Goal: Task Accomplishment & Management: Use online tool/utility

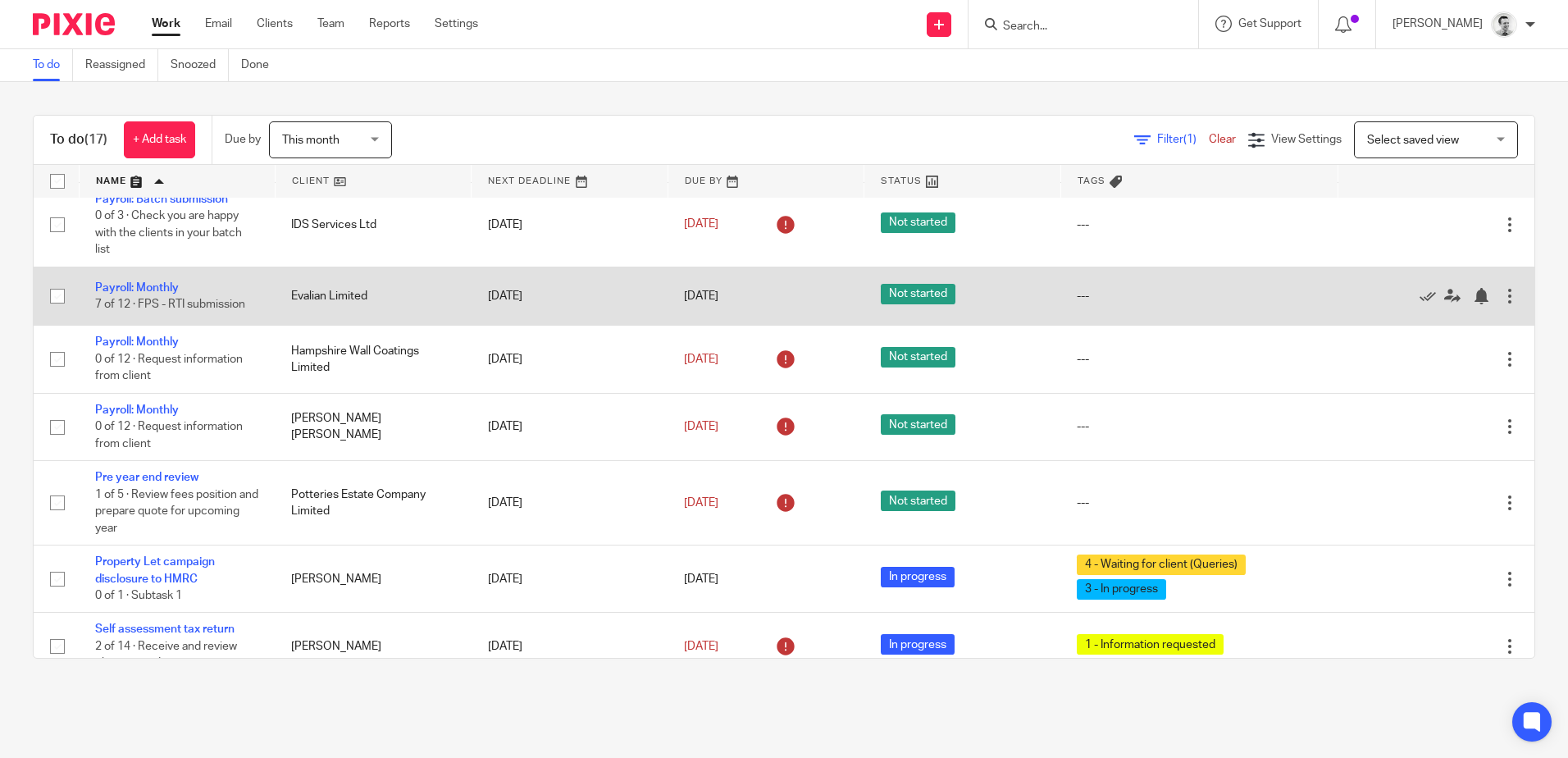
scroll to position [575, 0]
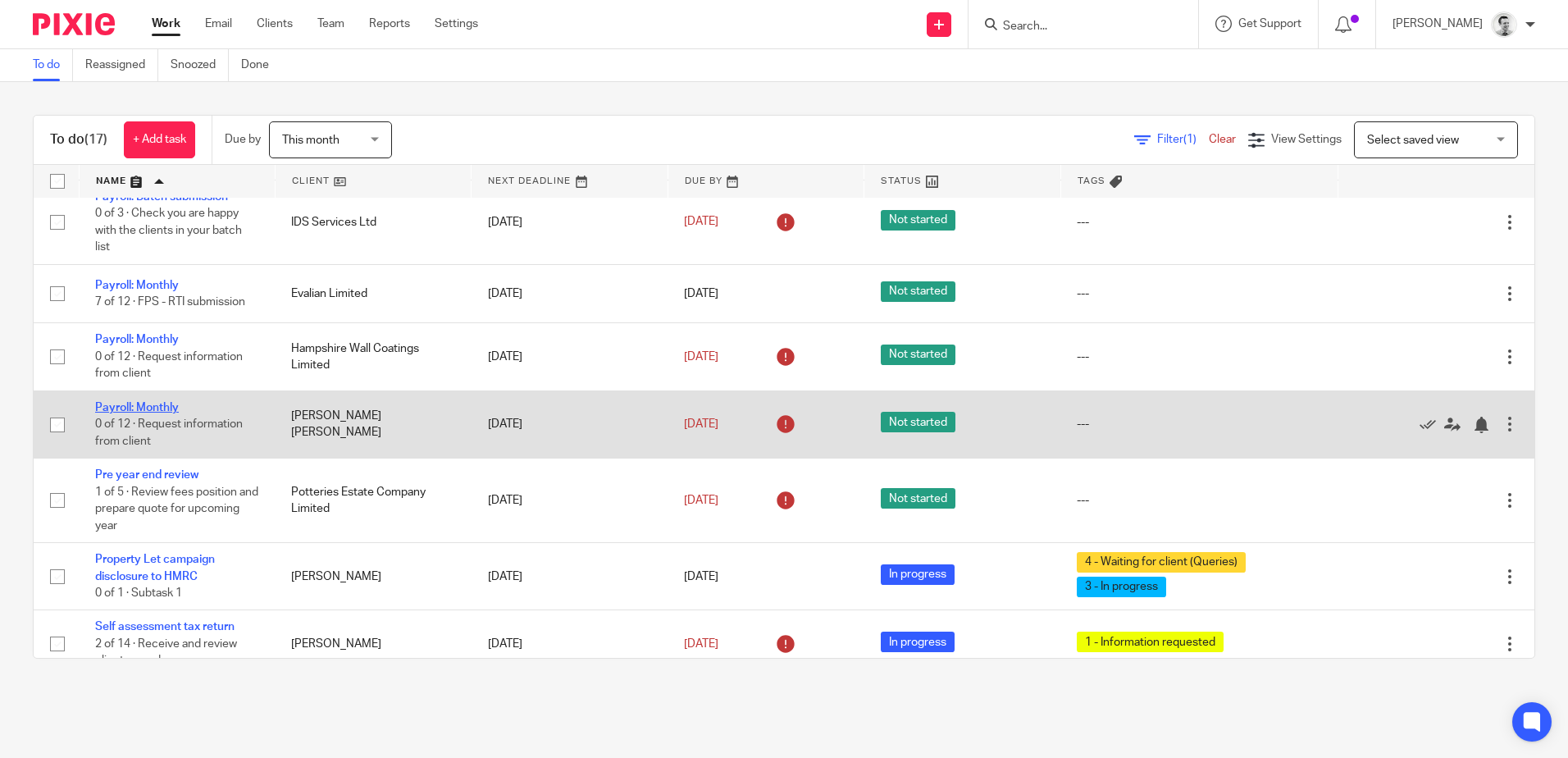
click at [154, 413] on link "Payroll: Monthly" at bounding box center [137, 408] width 84 height 12
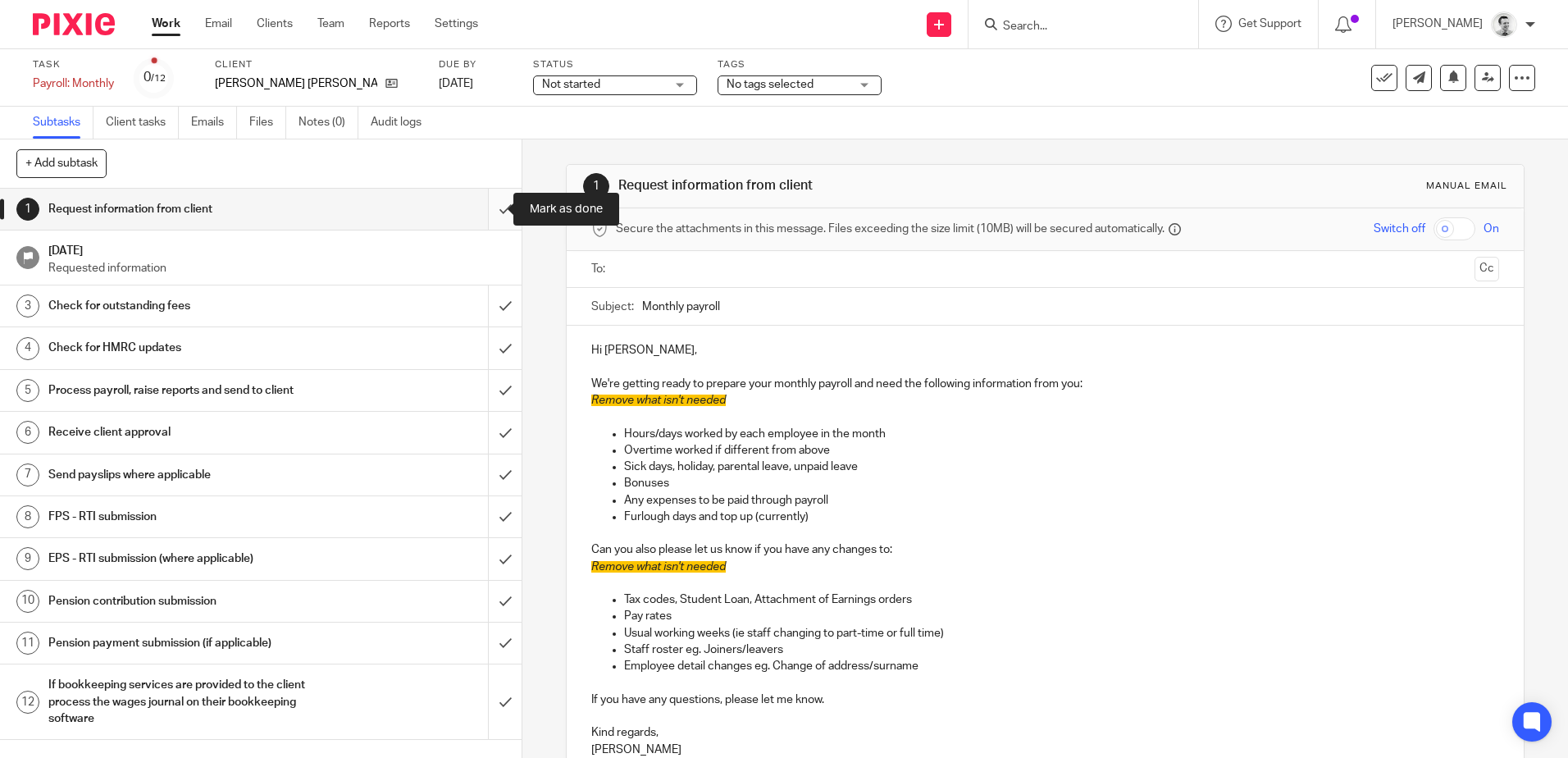
click at [484, 205] on input "submit" at bounding box center [260, 209] width 522 height 41
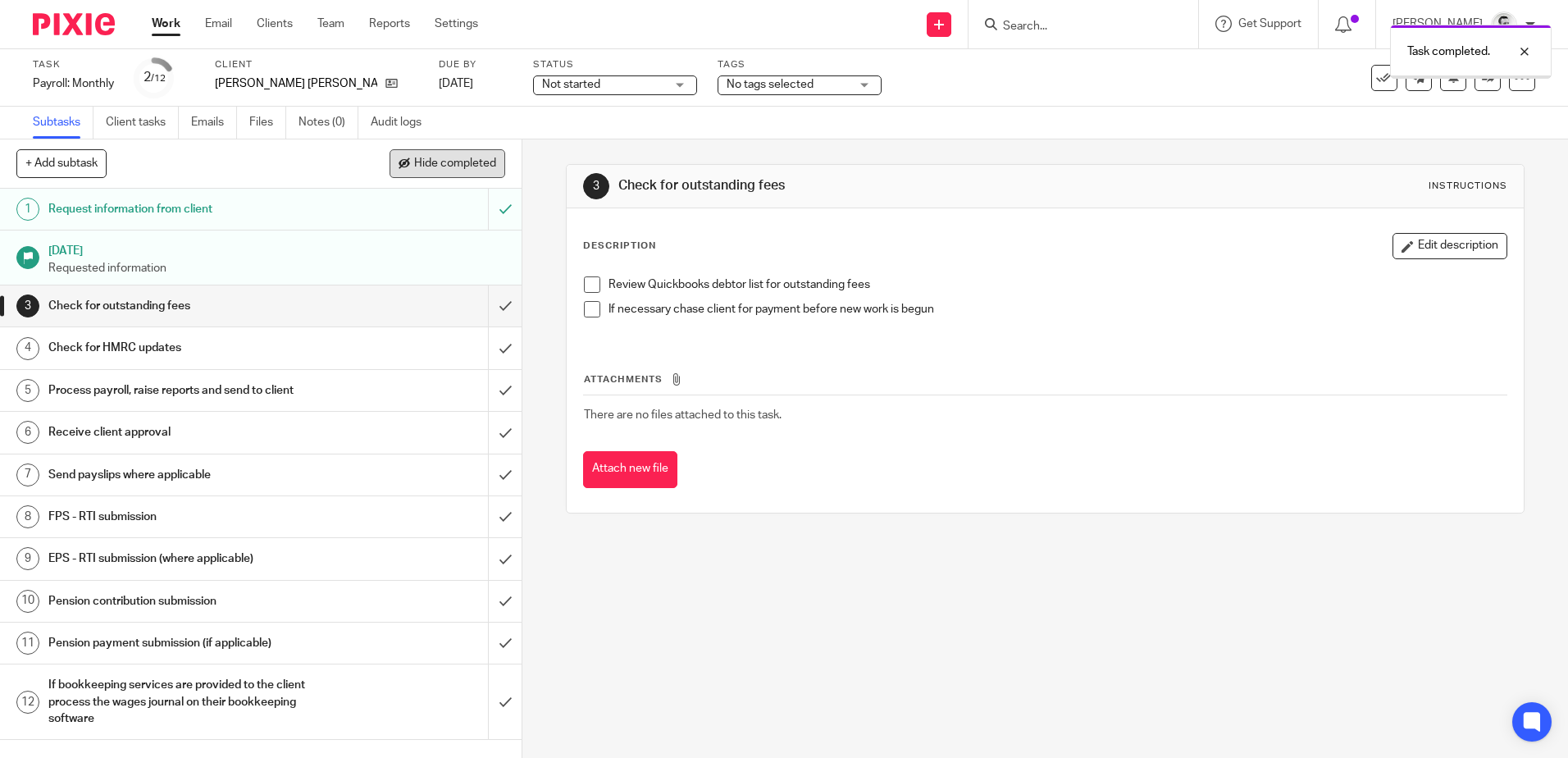
click at [441, 172] on button "Hide completed" at bounding box center [447, 163] width 115 height 28
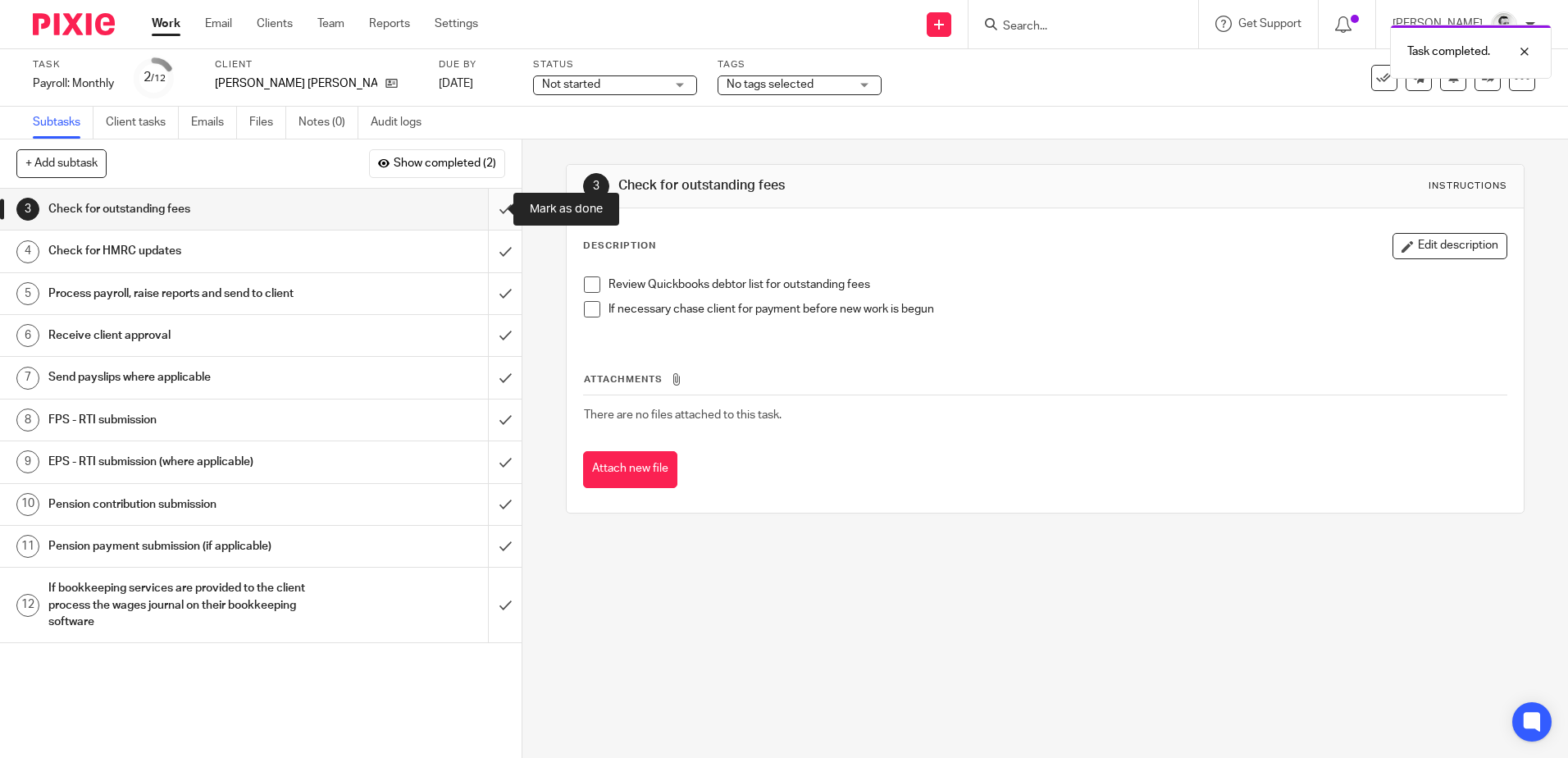
click at [488, 210] on input "submit" at bounding box center [260, 209] width 522 height 41
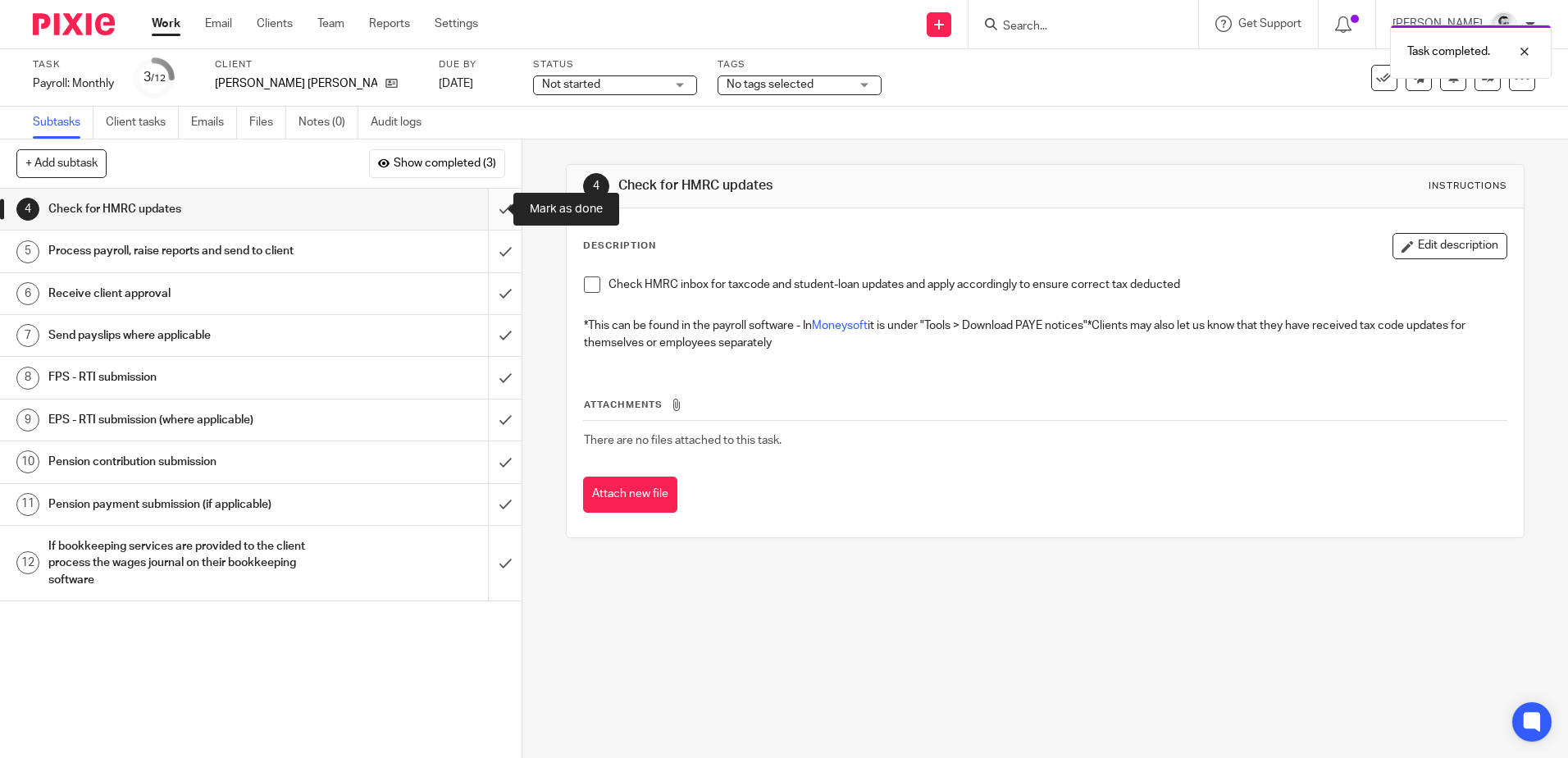
click at [493, 213] on input "submit" at bounding box center [260, 209] width 522 height 41
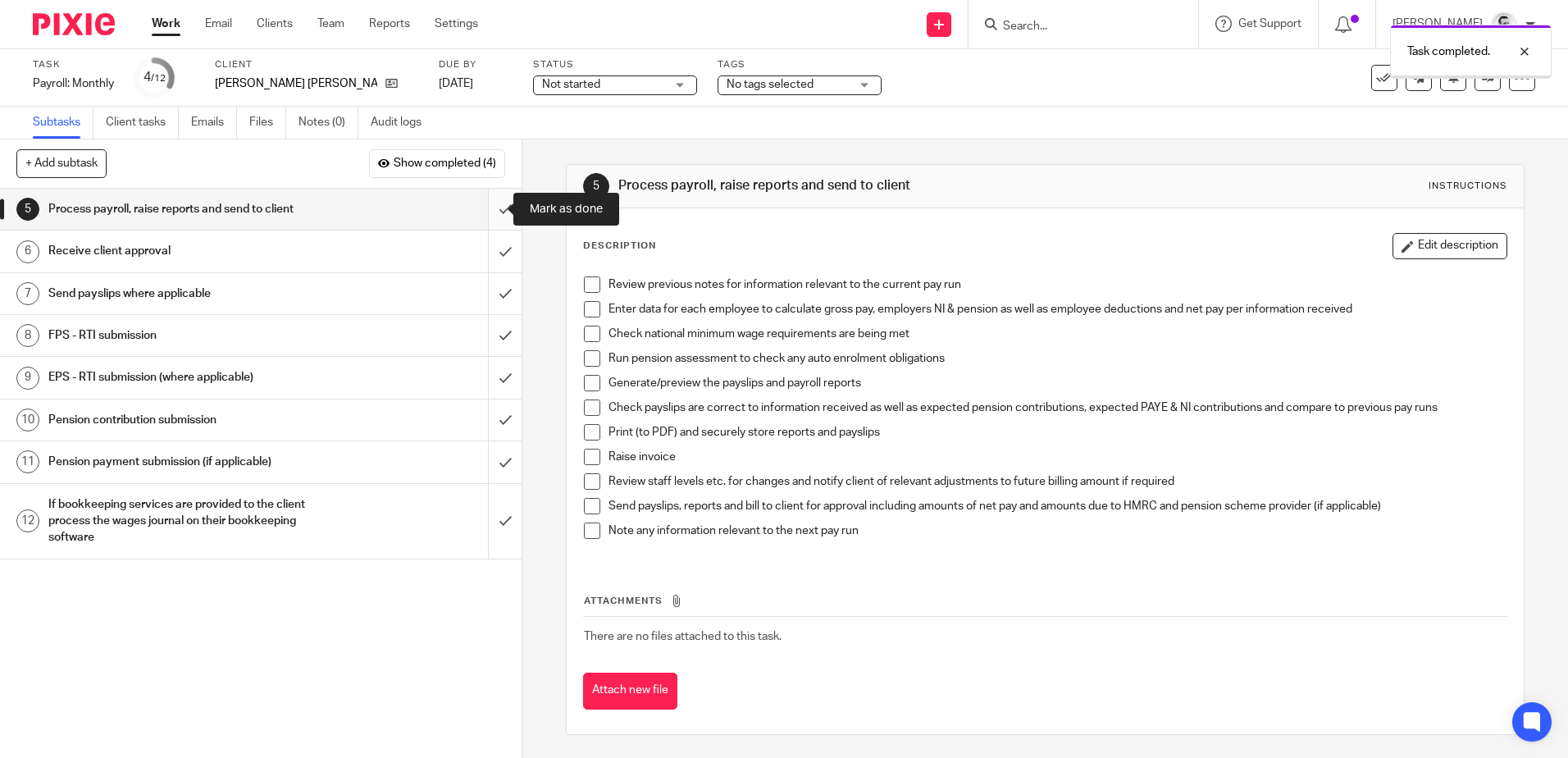
click at [496, 210] on input "submit" at bounding box center [260, 209] width 522 height 41
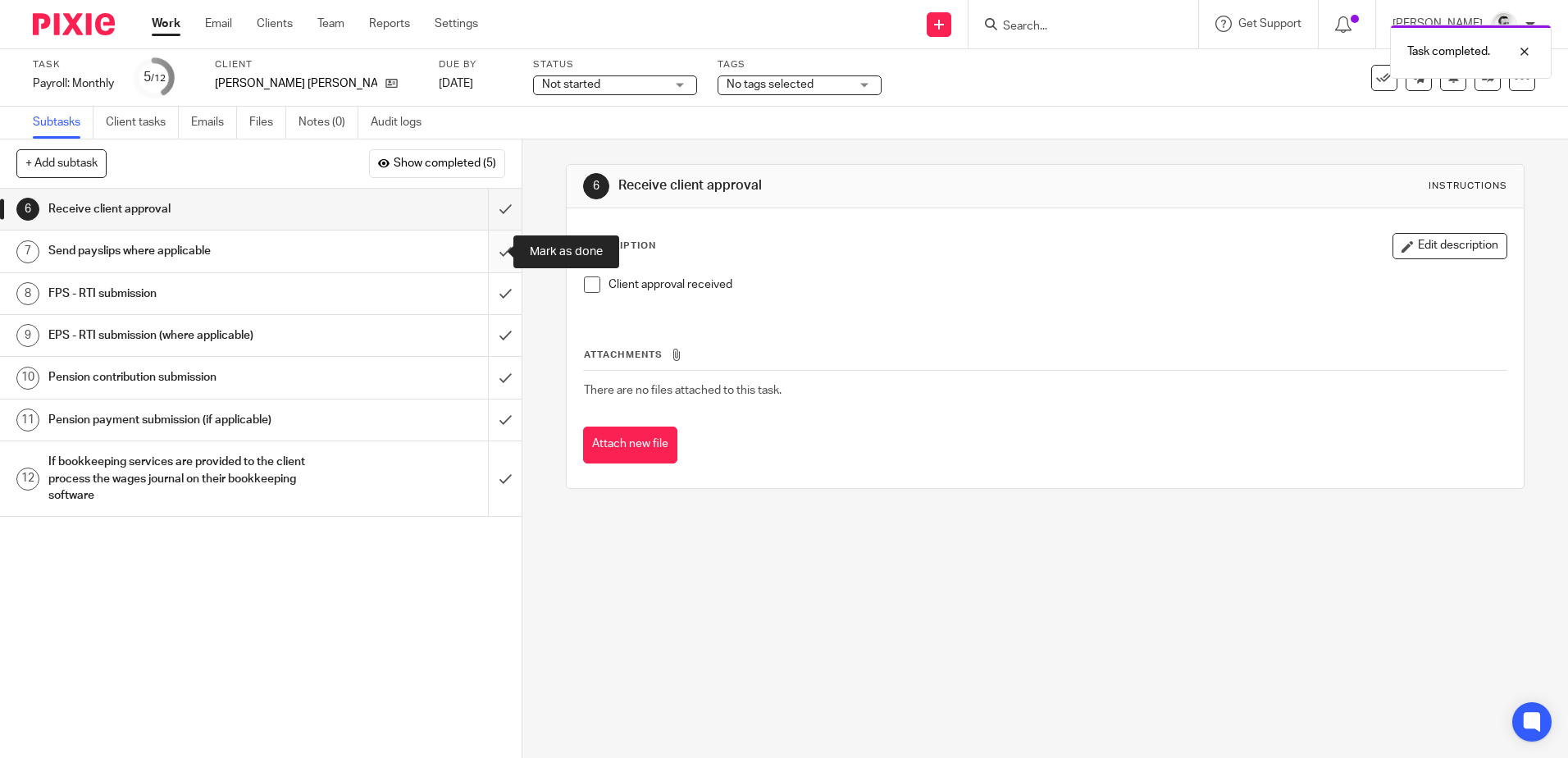
click at [488, 245] on input "submit" at bounding box center [260, 251] width 522 height 41
click at [491, 216] on input "submit" at bounding box center [260, 209] width 522 height 41
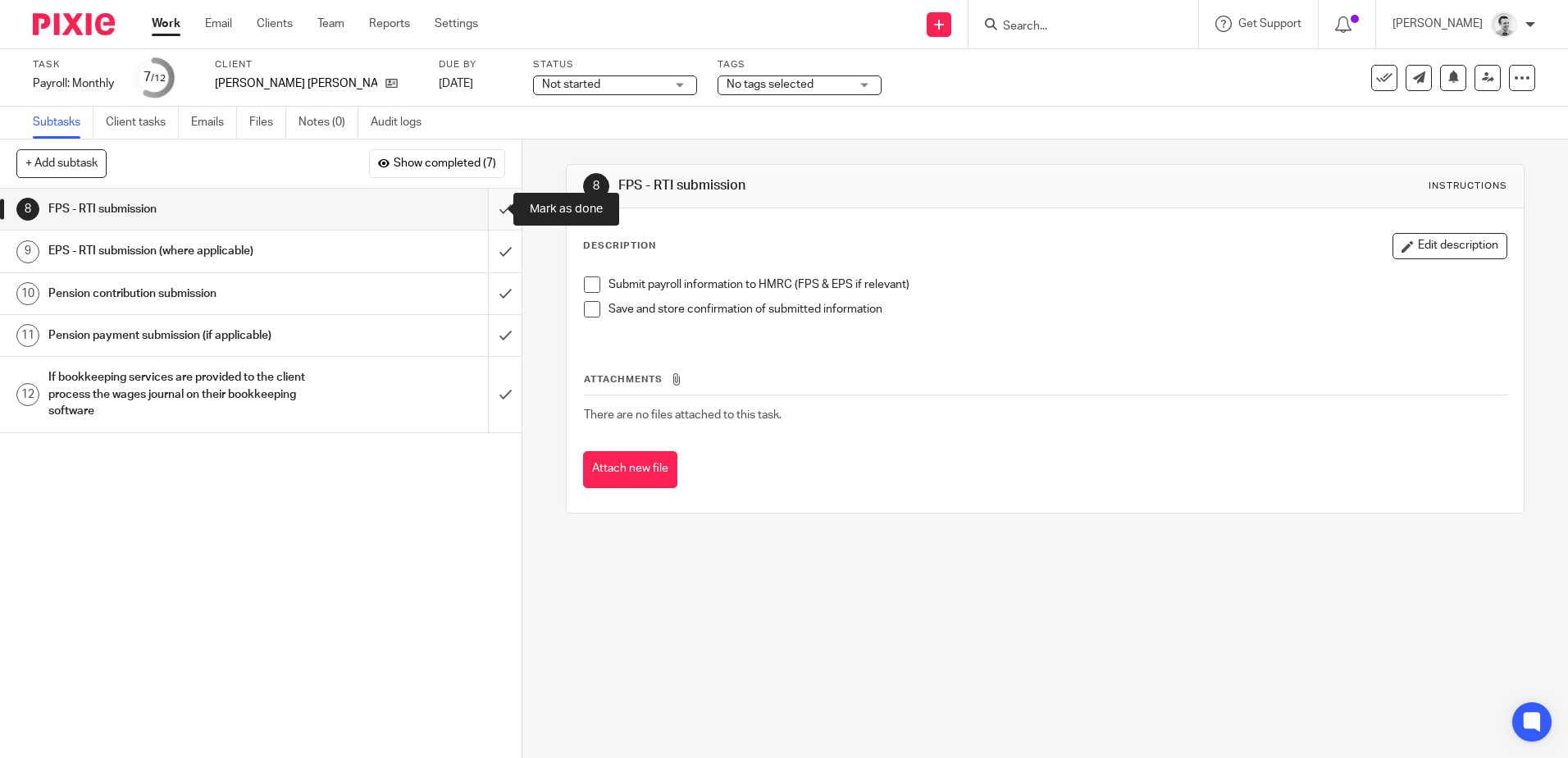
click at [490, 211] on input "submit" at bounding box center [260, 209] width 522 height 41
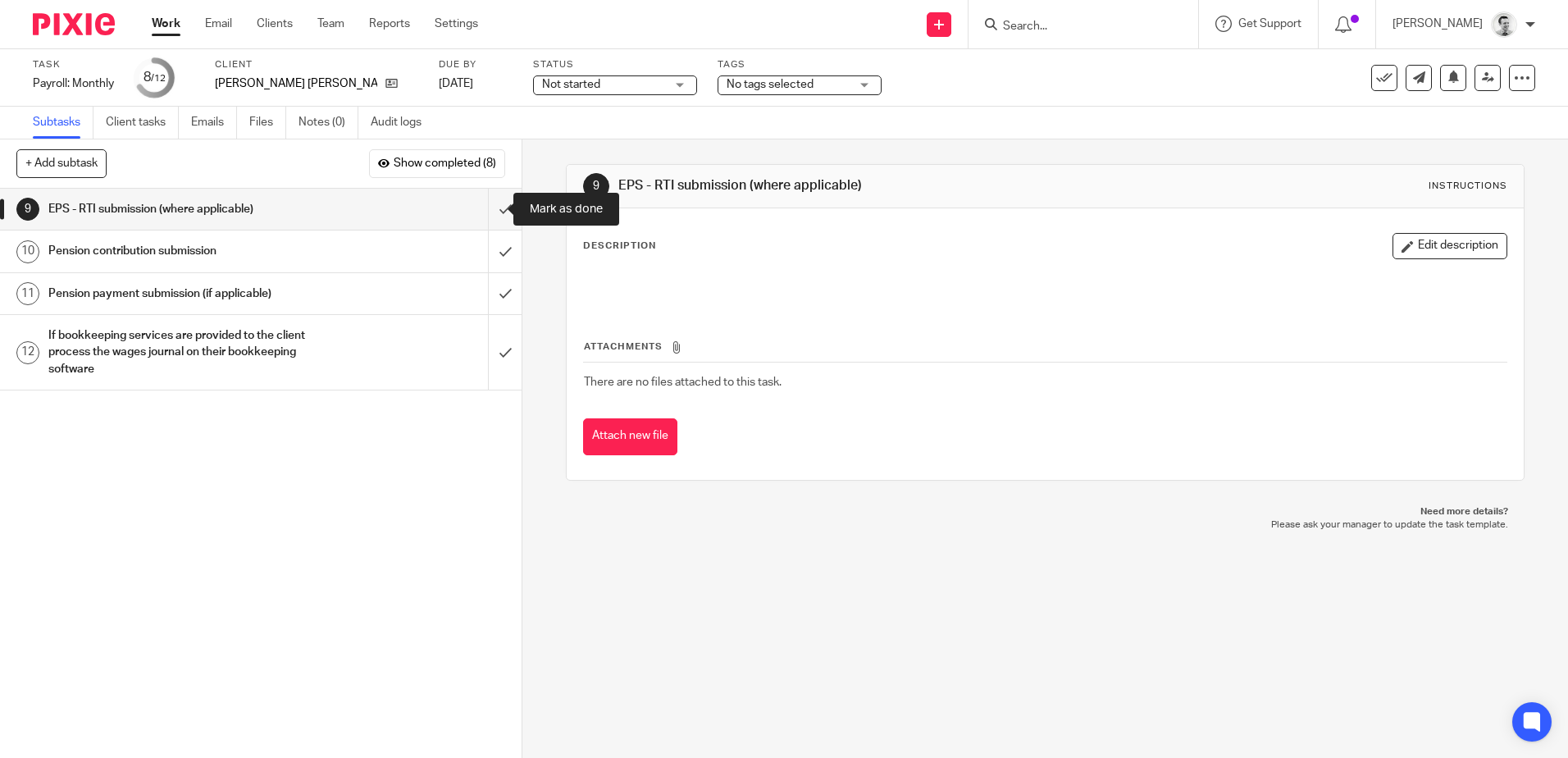
click at [490, 211] on input "submit" at bounding box center [260, 209] width 522 height 41
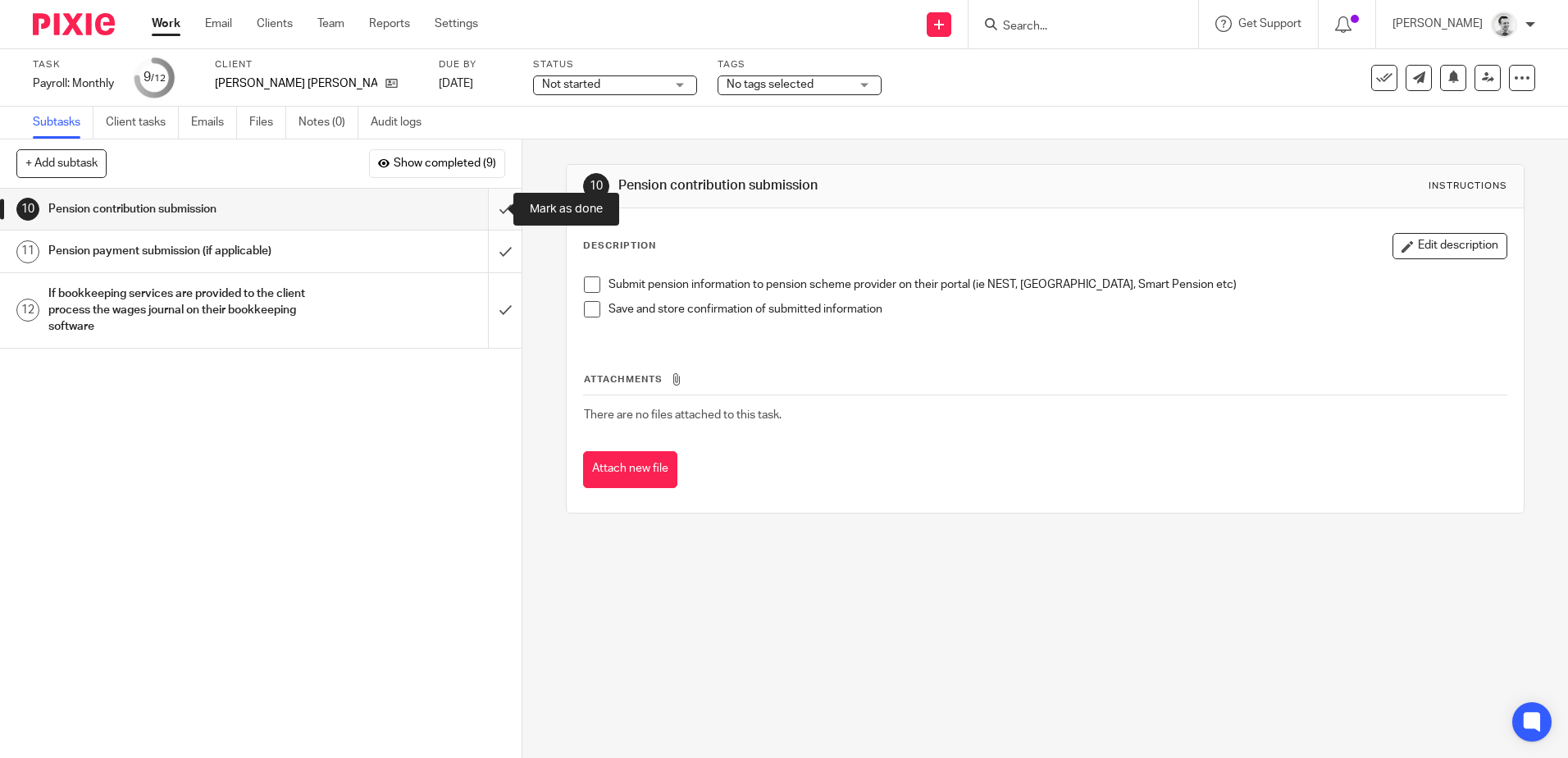
click at [493, 209] on input "submit" at bounding box center [260, 209] width 522 height 41
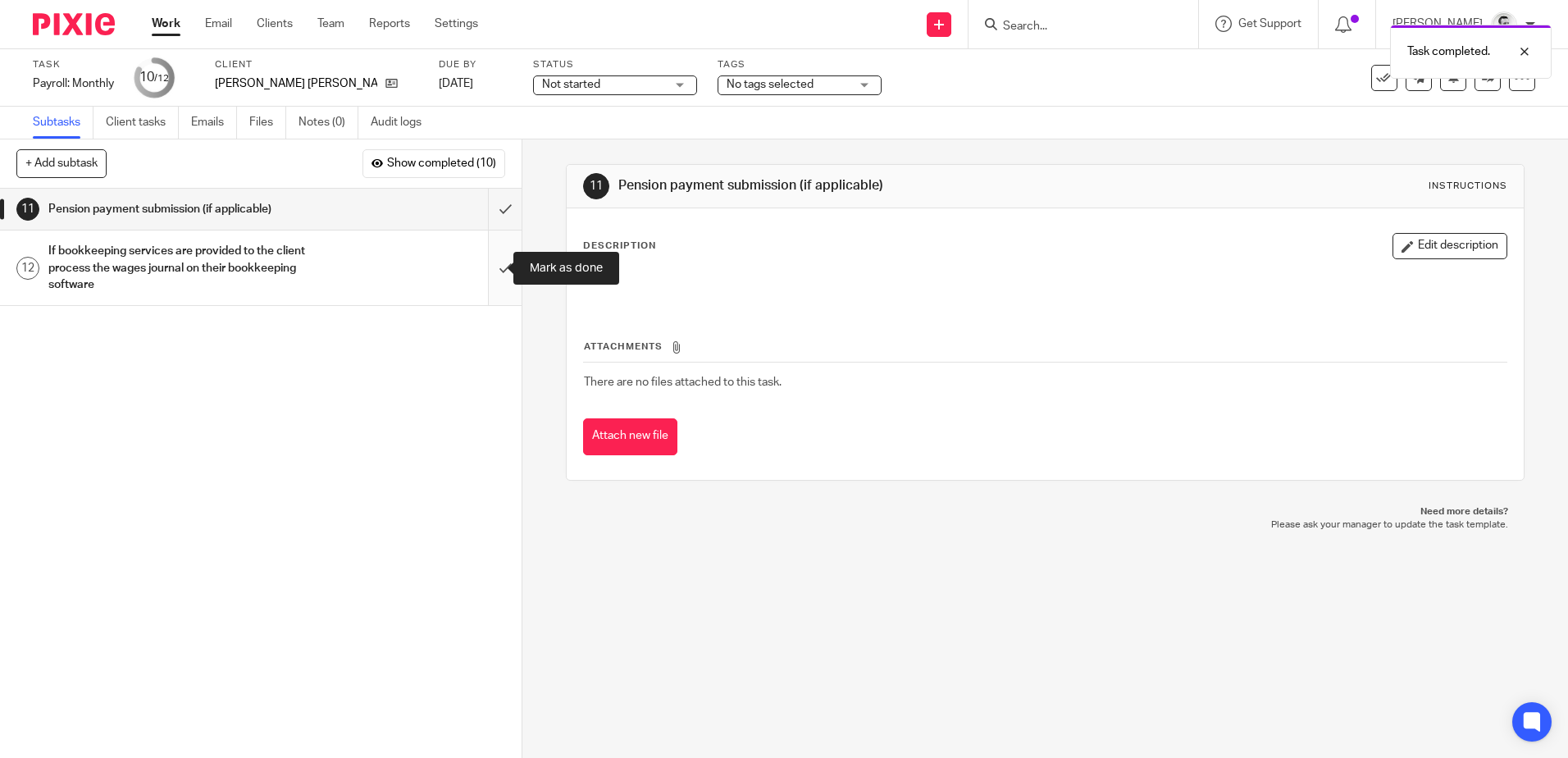
click at [488, 268] on input "submit" at bounding box center [260, 268] width 522 height 75
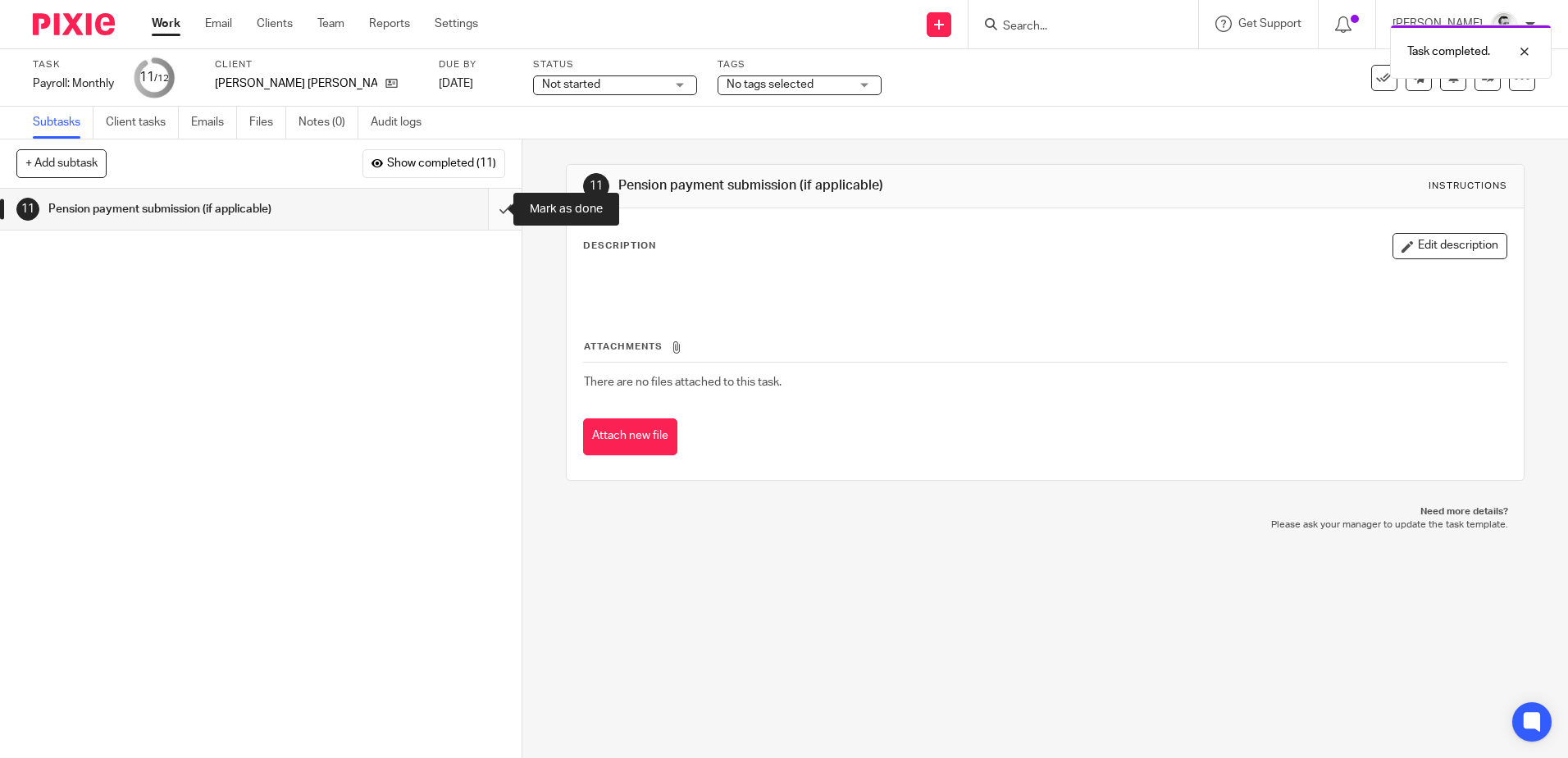
click at [483, 211] on input "submit" at bounding box center [260, 209] width 522 height 41
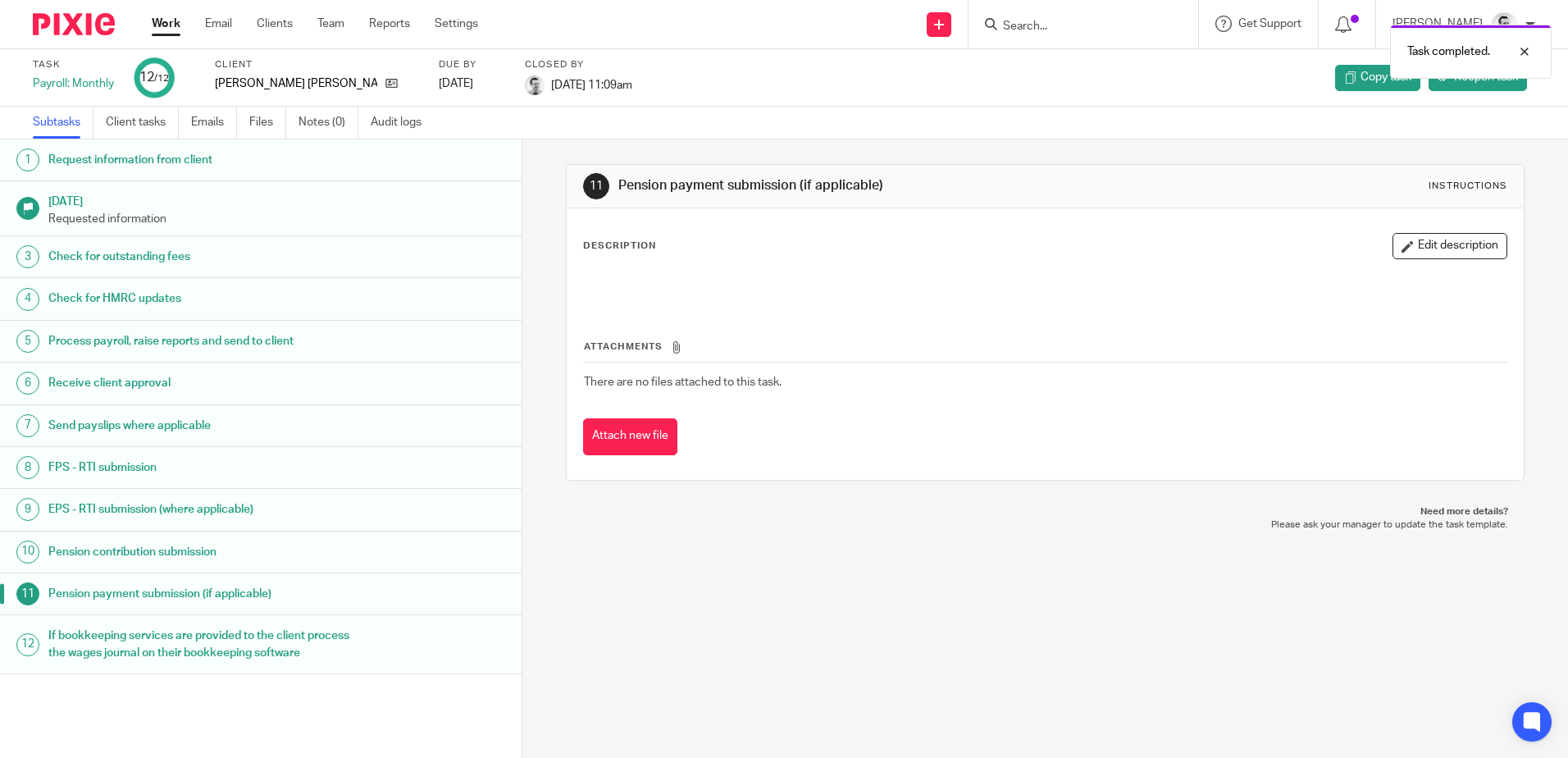
click at [162, 25] on link "Work" at bounding box center [166, 23] width 29 height 16
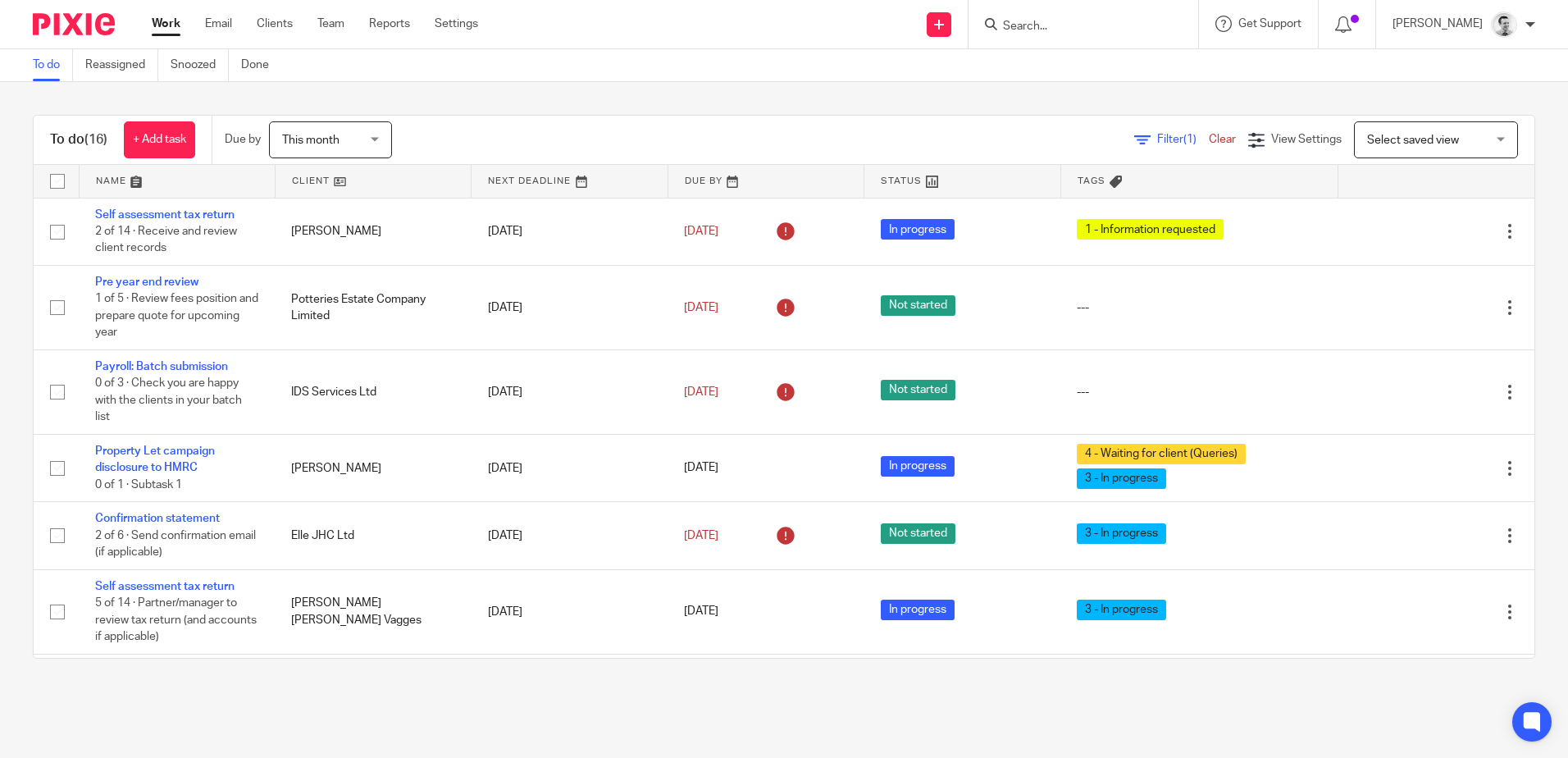
click at [110, 177] on link at bounding box center [177, 181] width 195 height 33
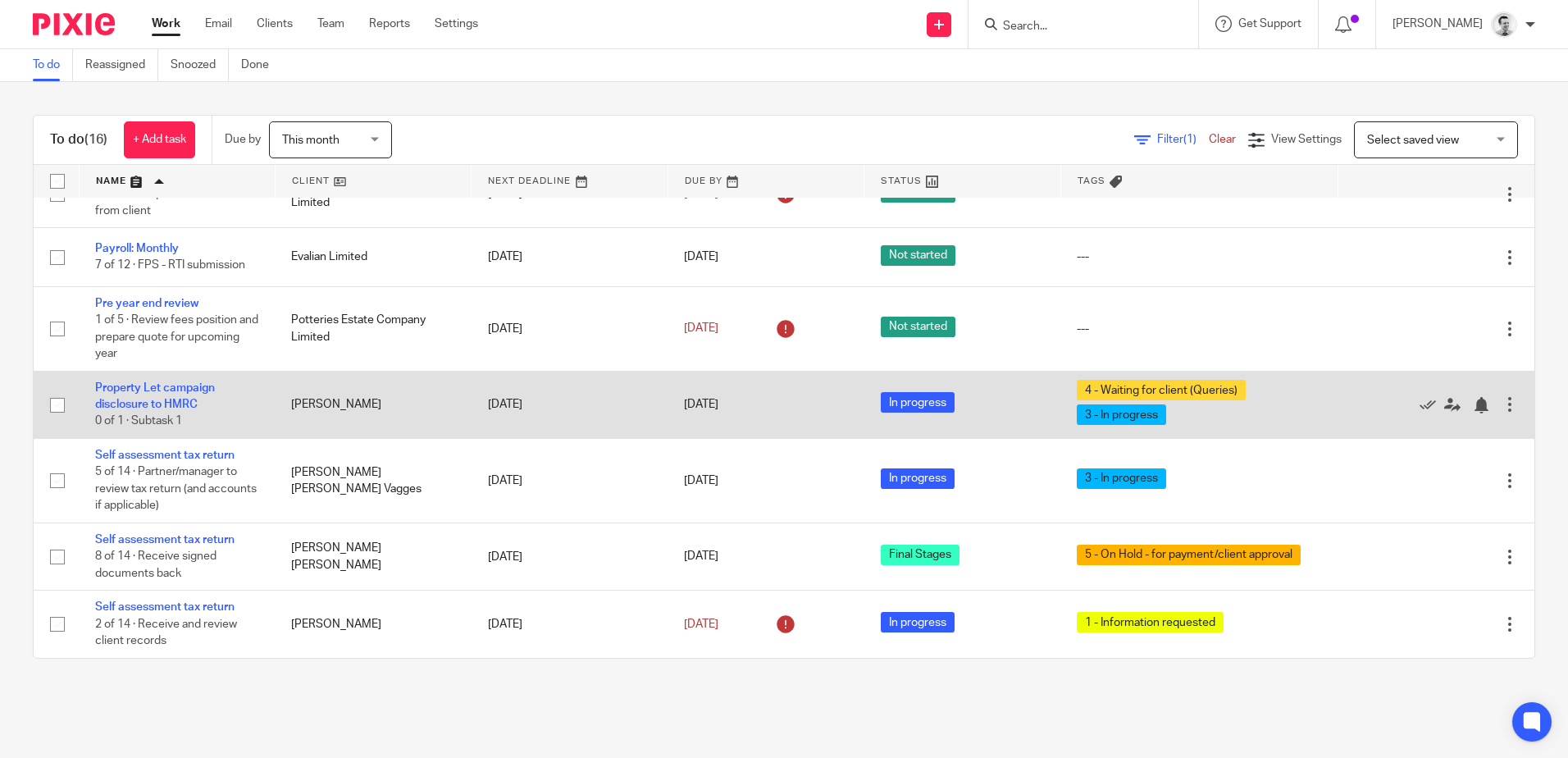
scroll to position [704, 0]
